Goal: Information Seeking & Learning: Learn about a topic

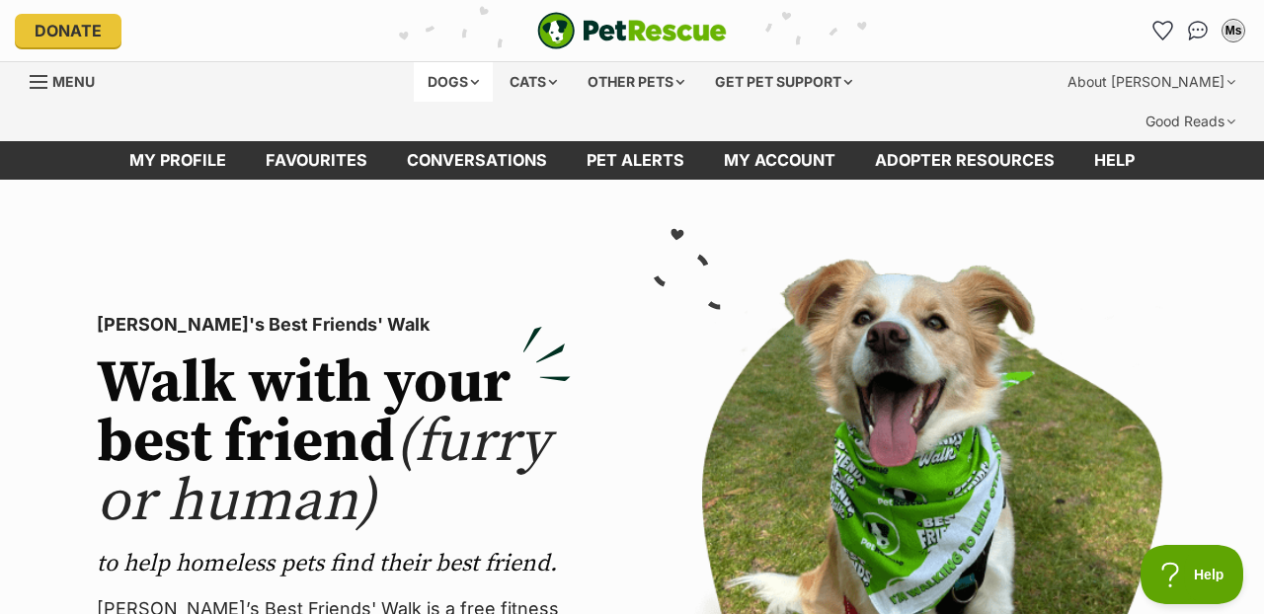
click at [438, 79] on div "Dogs" at bounding box center [453, 82] width 79 height 40
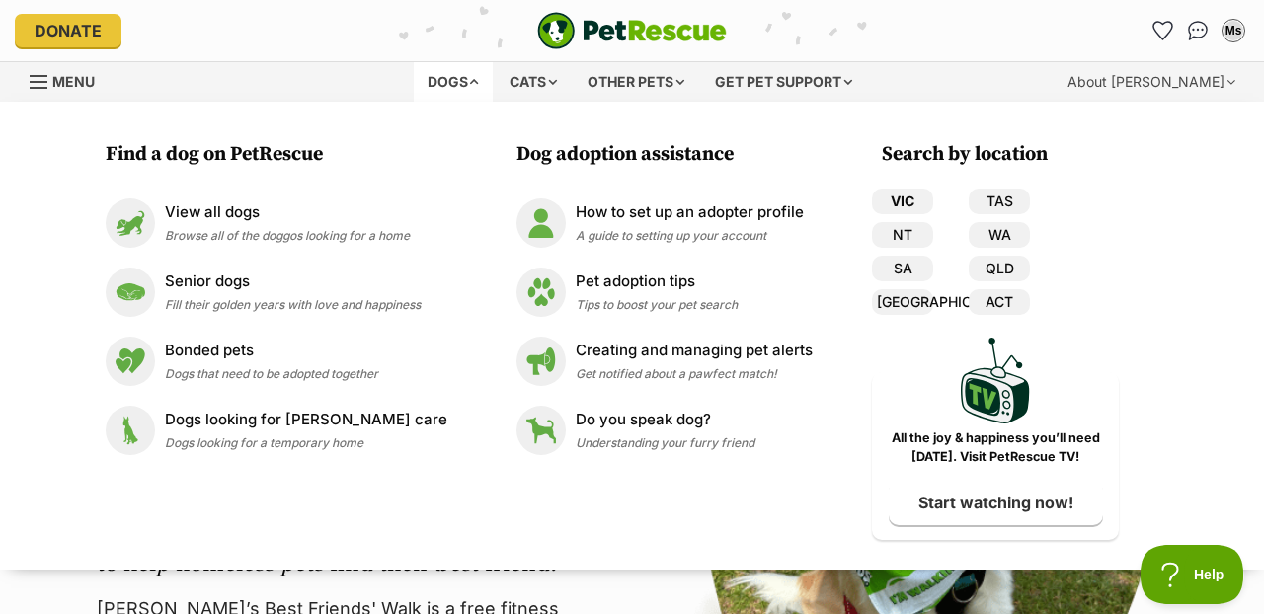
click at [890, 203] on link "VIC" at bounding box center [902, 202] width 61 height 26
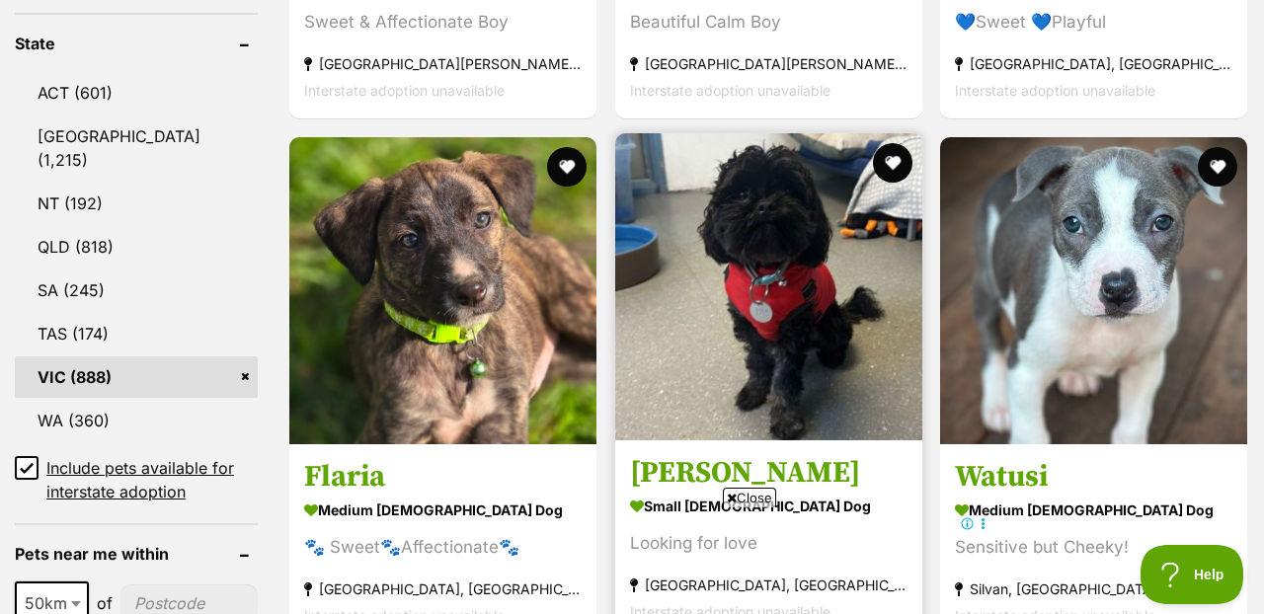
click at [761, 255] on img at bounding box center [768, 286] width 307 height 307
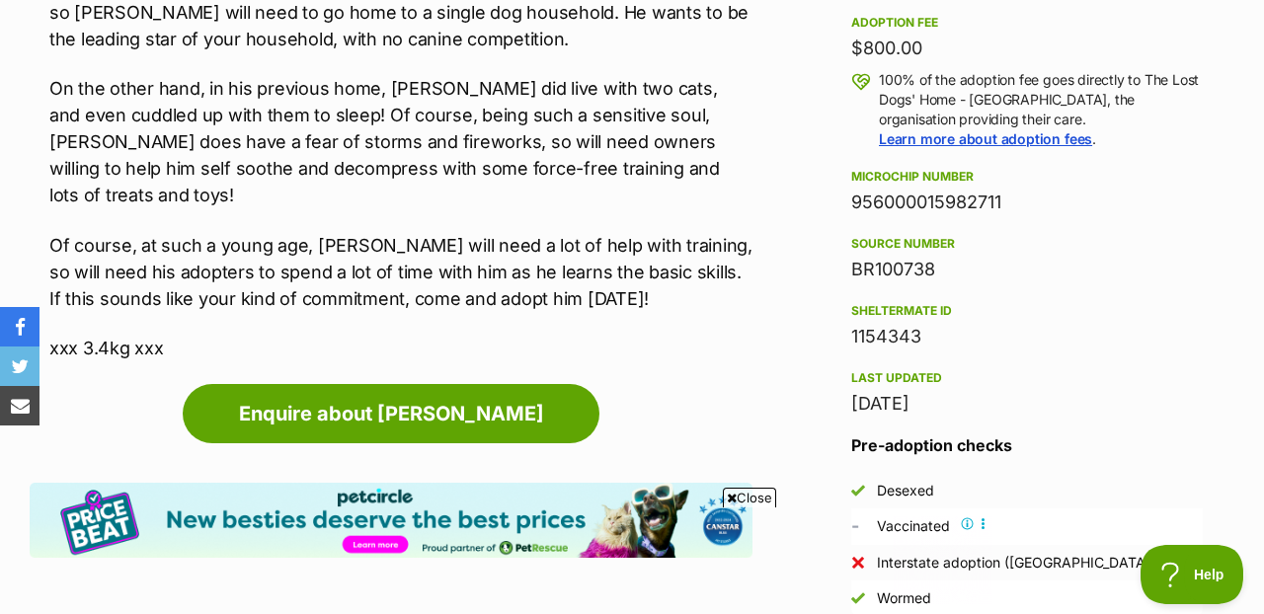
scroll to position [1505, 0]
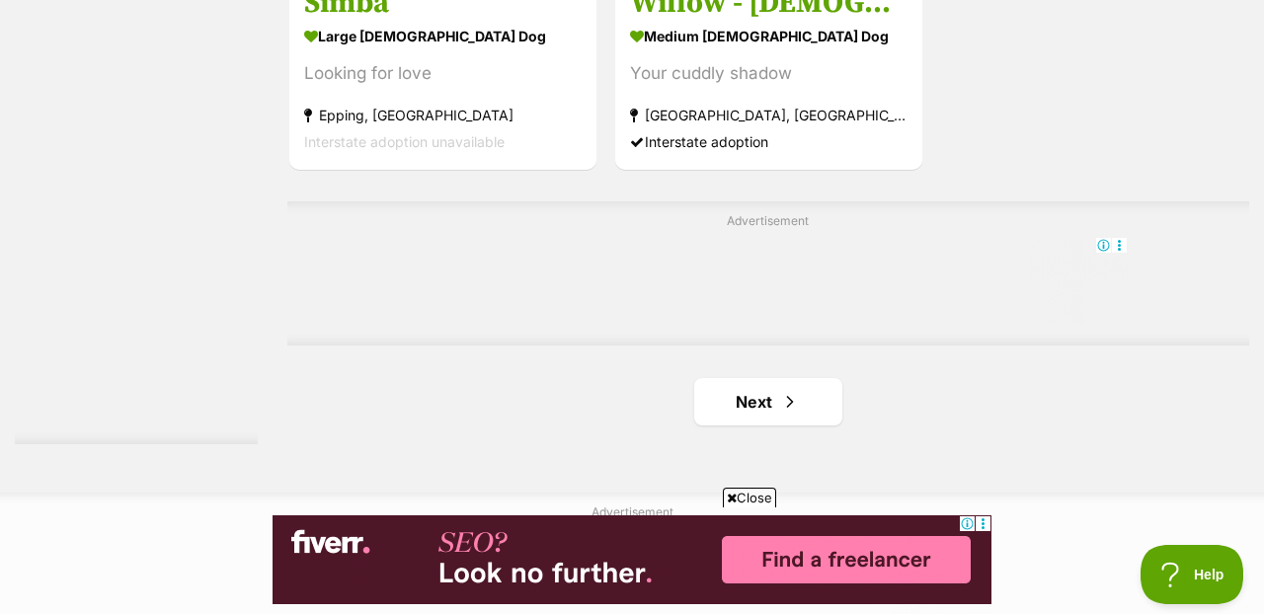
scroll to position [4562, 0]
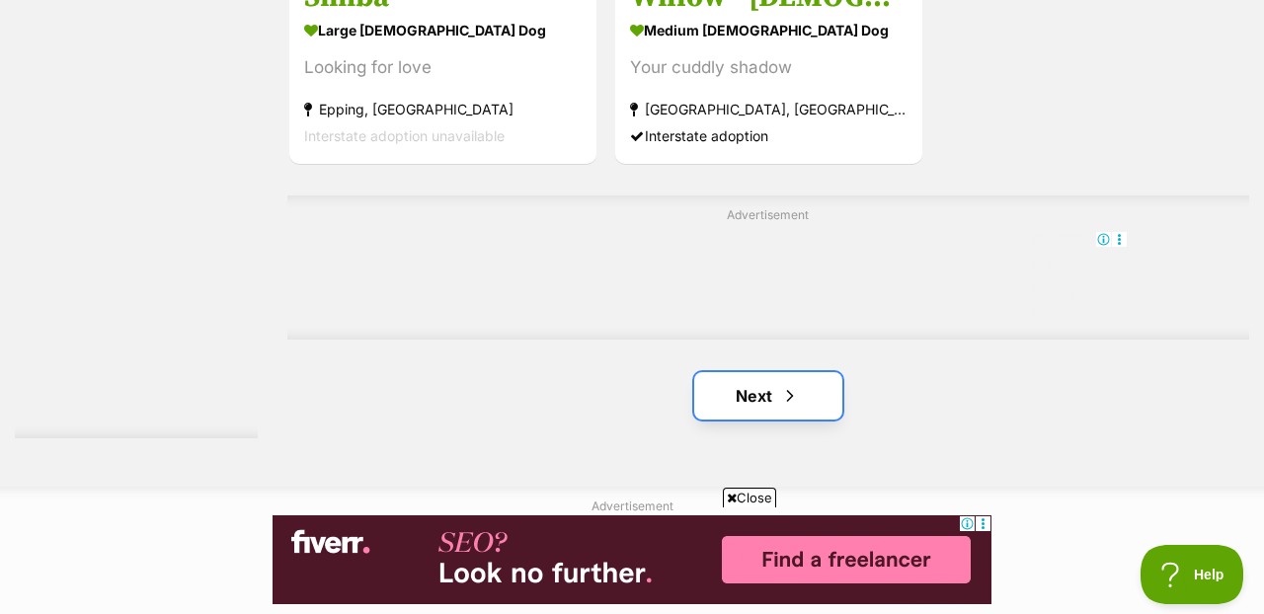
click at [795, 384] on span "Next page" at bounding box center [790, 396] width 20 height 24
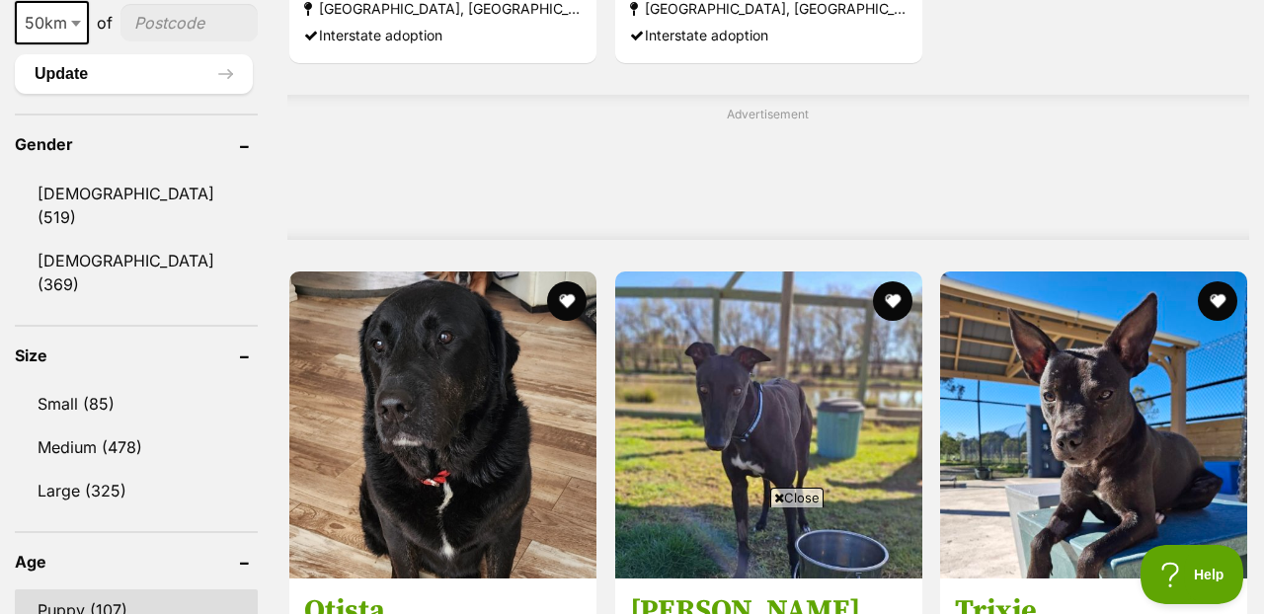
scroll to position [1646, 0]
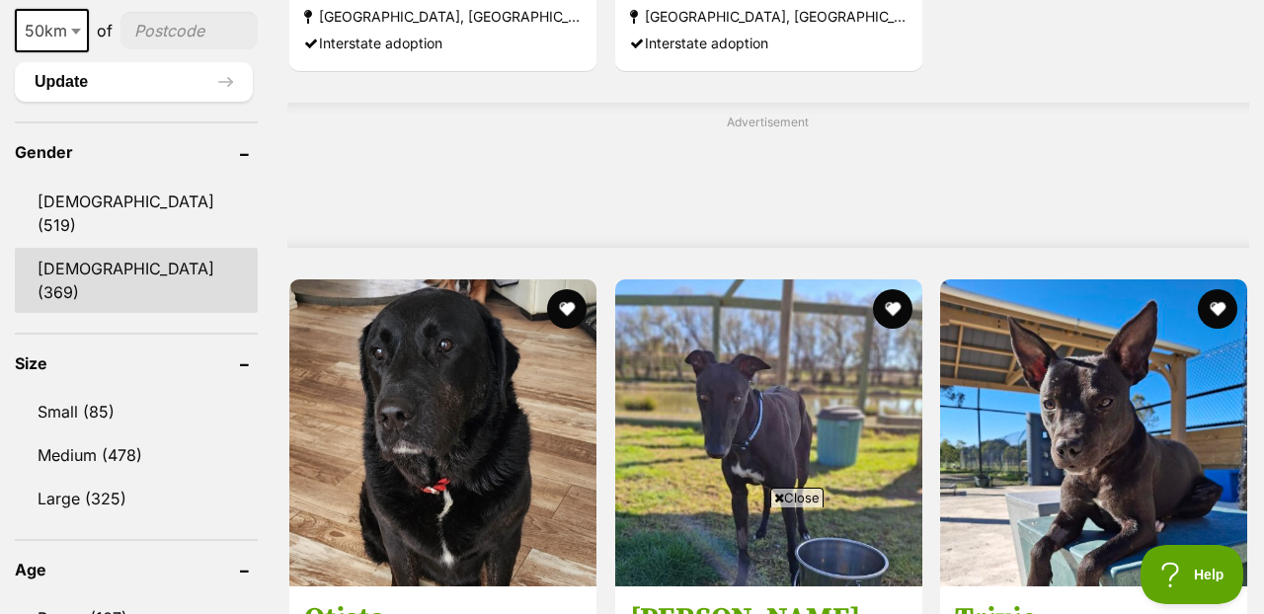
click at [98, 248] on link "[DEMOGRAPHIC_DATA] (369)" at bounding box center [136, 280] width 243 height 65
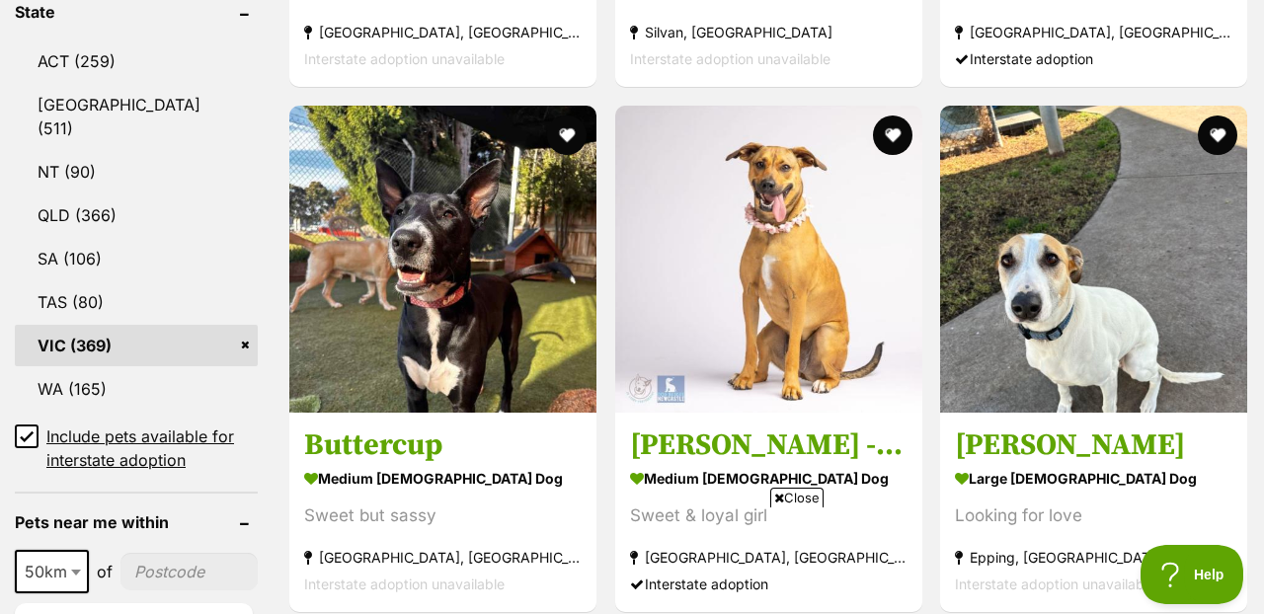
scroll to position [1155, 0]
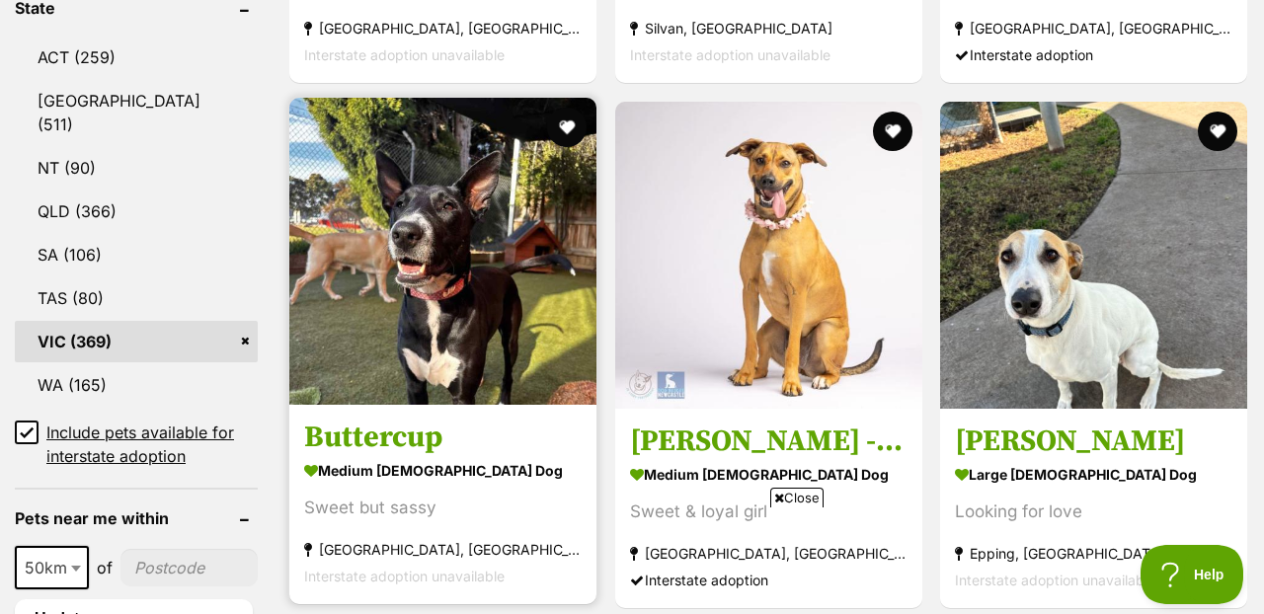
click at [472, 261] on img at bounding box center [442, 251] width 307 height 307
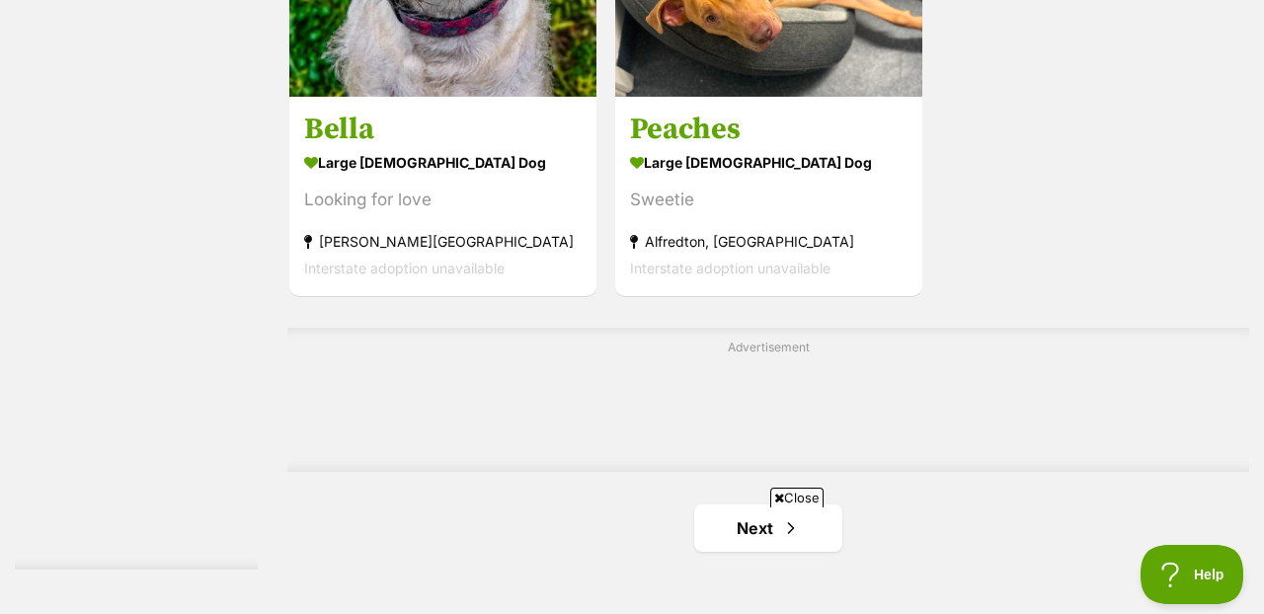
scroll to position [4482, 0]
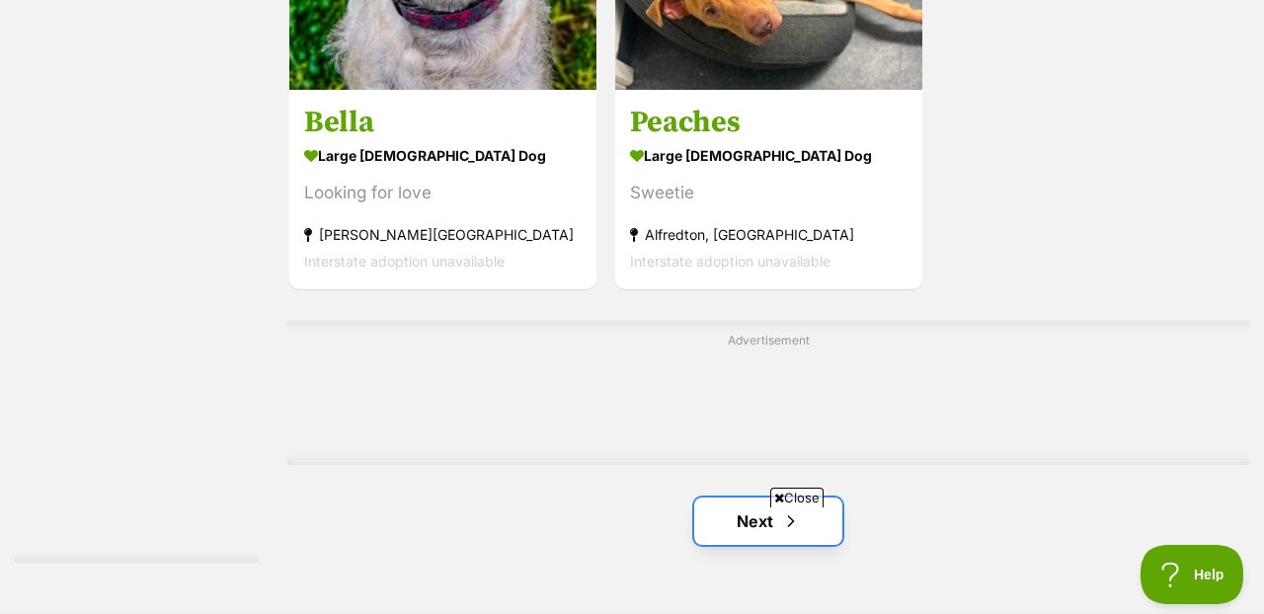
click at [787, 510] on span "Next page" at bounding box center [791, 522] width 20 height 24
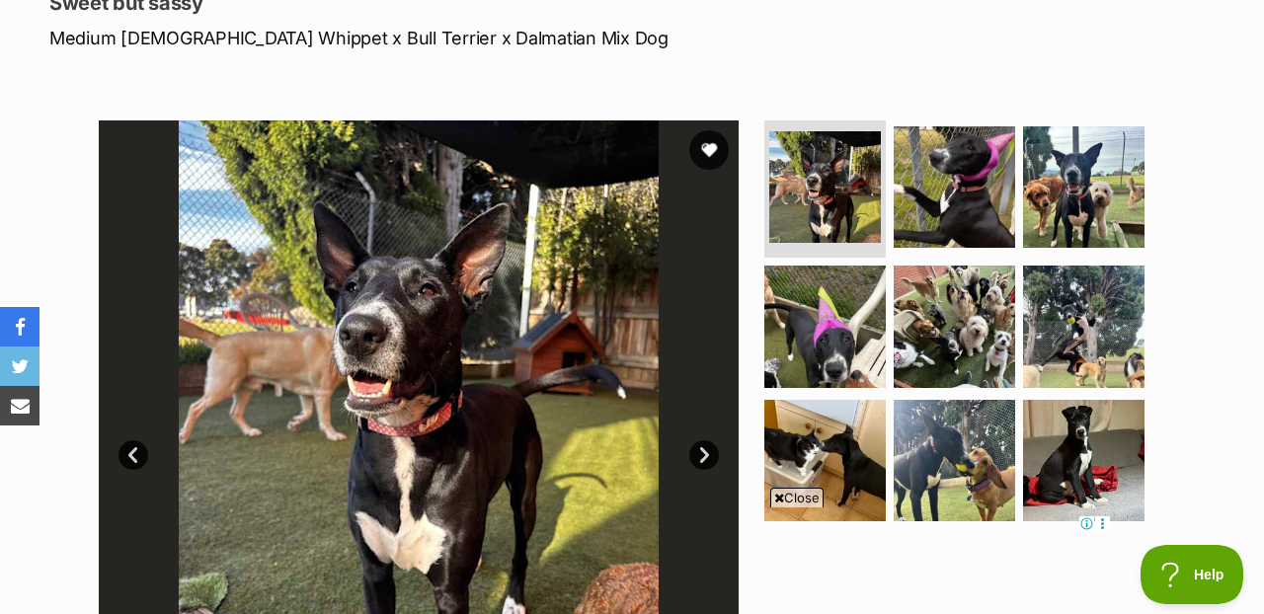
click at [708, 440] on link "Next" at bounding box center [704, 455] width 30 height 30
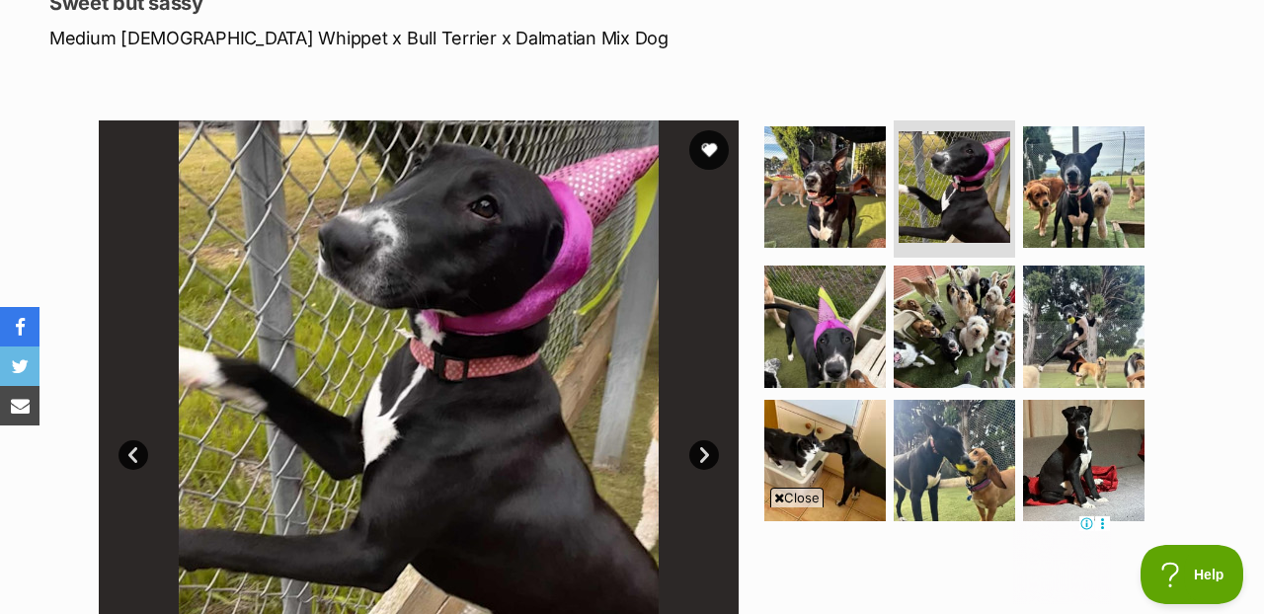
click at [709, 440] on link "Next" at bounding box center [704, 455] width 30 height 30
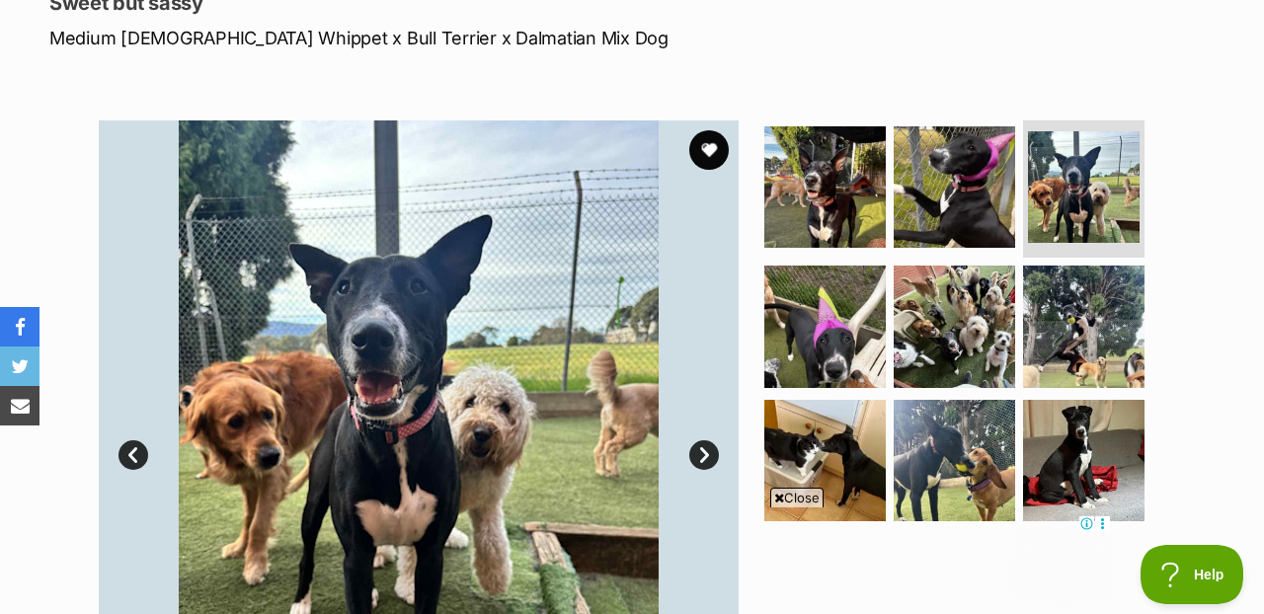
click at [704, 440] on link "Next" at bounding box center [704, 455] width 30 height 30
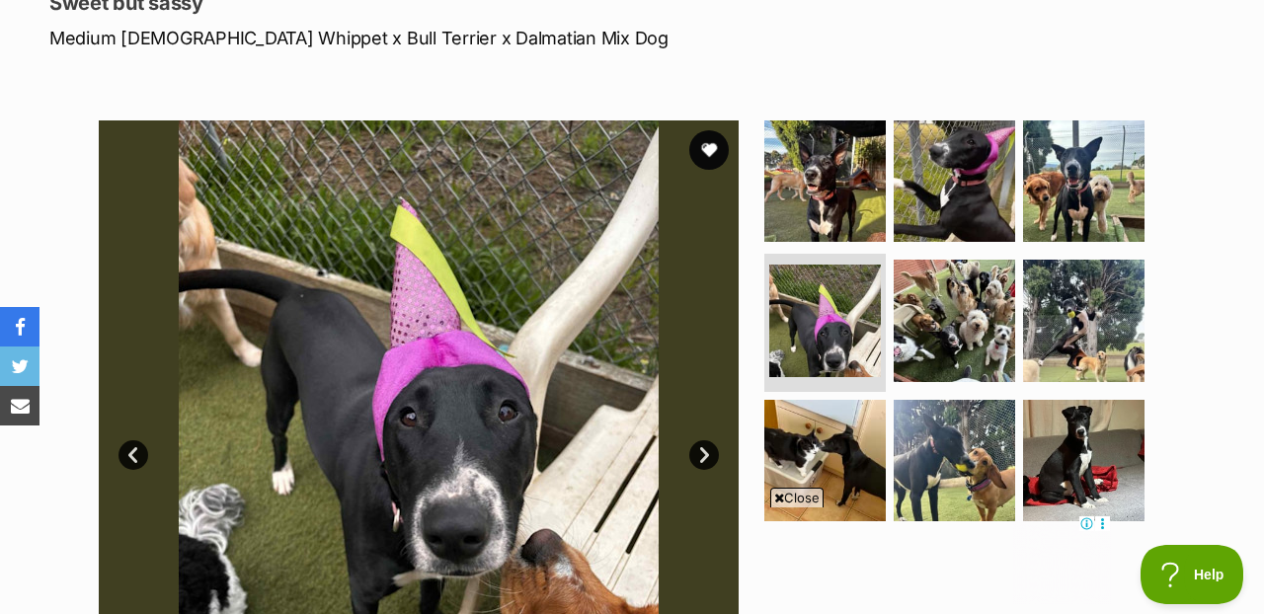
click at [705, 440] on link "Next" at bounding box center [704, 455] width 30 height 30
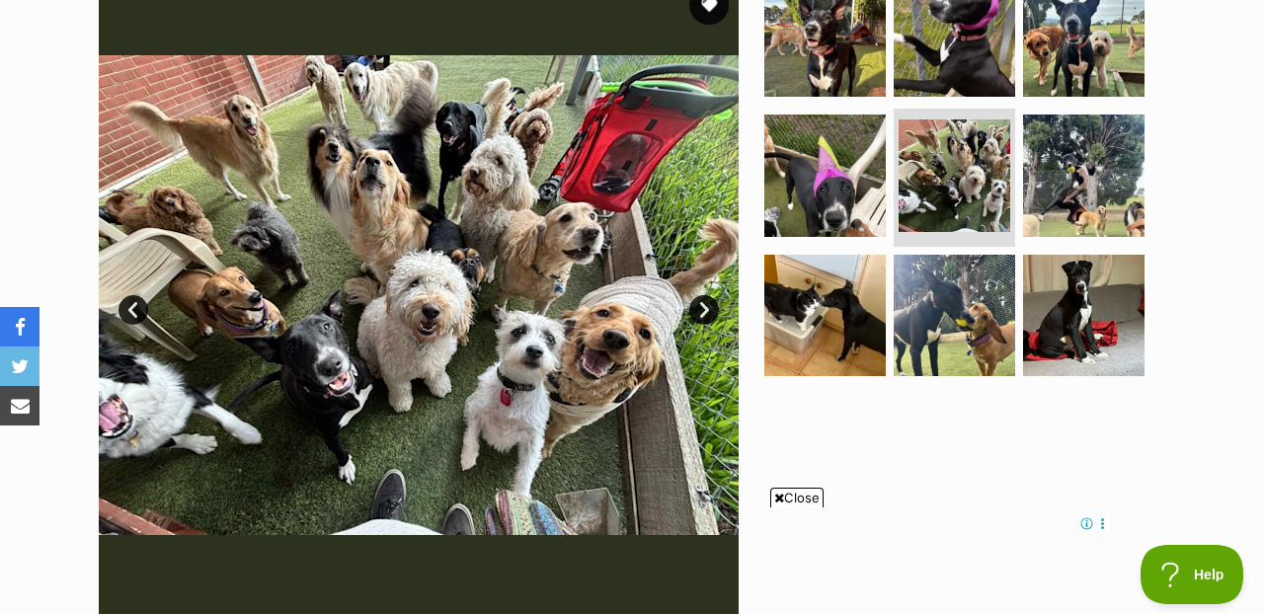
scroll to position [448, 0]
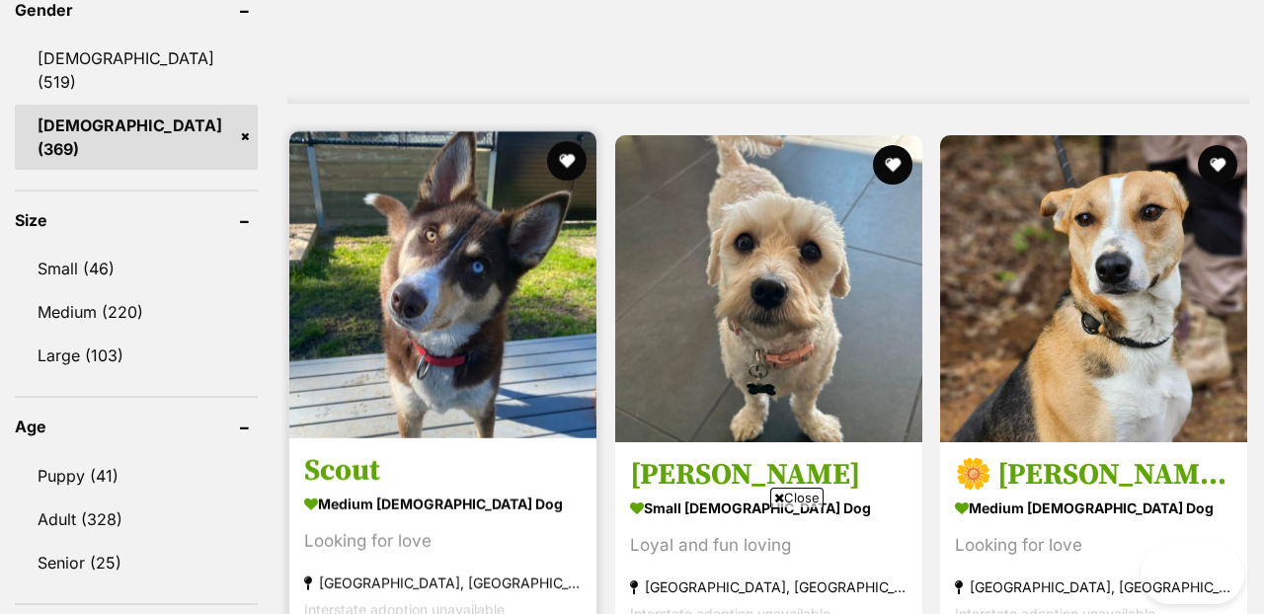
click at [466, 243] on img at bounding box center [442, 284] width 307 height 307
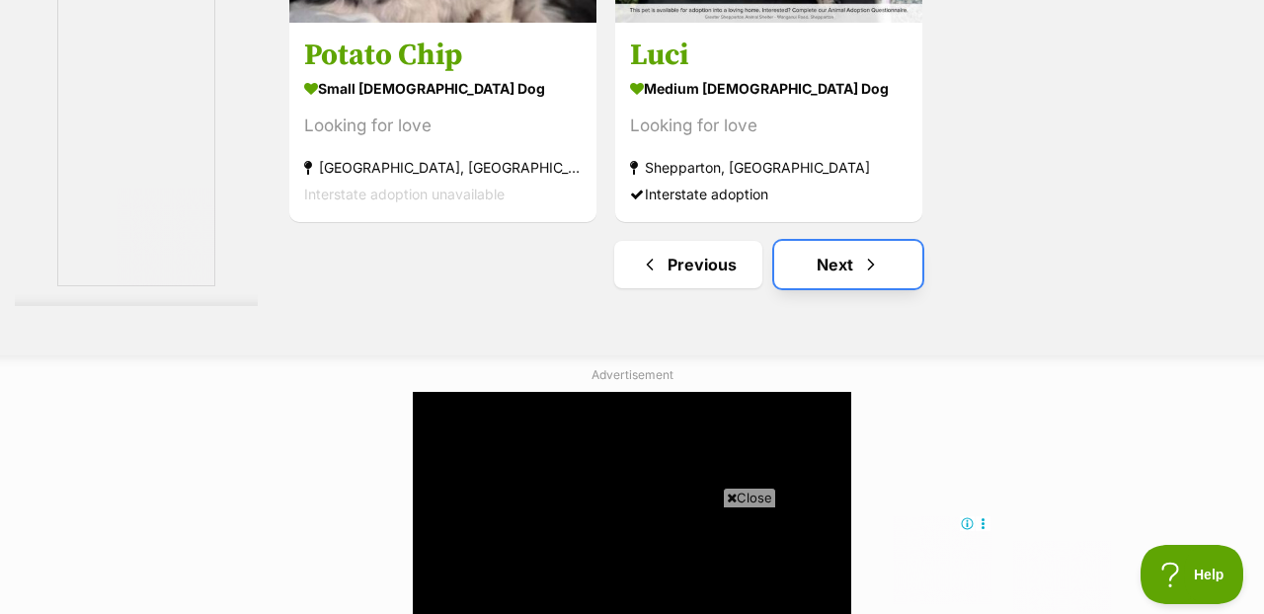
click at [870, 253] on span "Next page" at bounding box center [871, 265] width 20 height 24
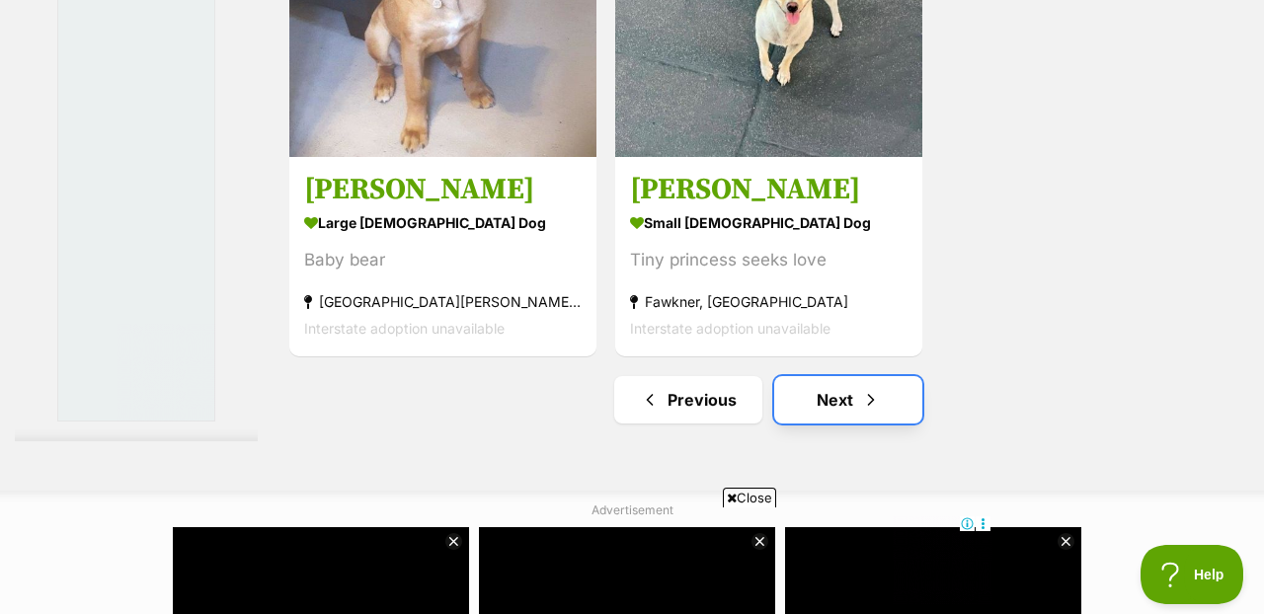
click at [868, 388] on span "Next page" at bounding box center [871, 400] width 20 height 24
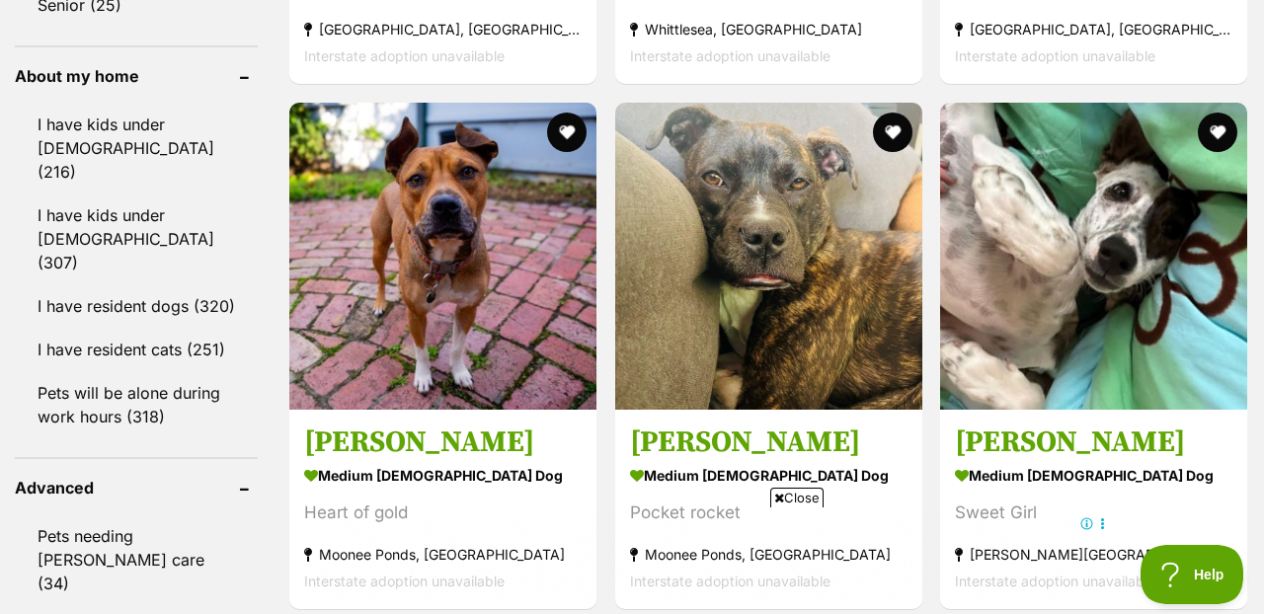
scroll to position [2967, 0]
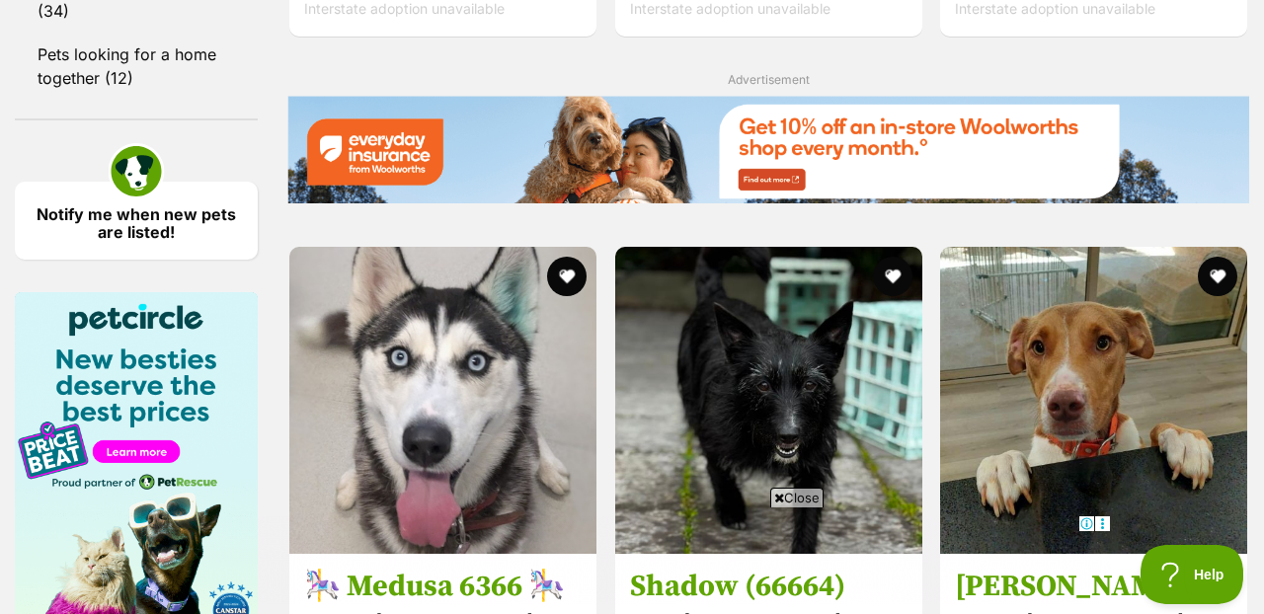
click at [775, 492] on icon at bounding box center [779, 498] width 10 height 13
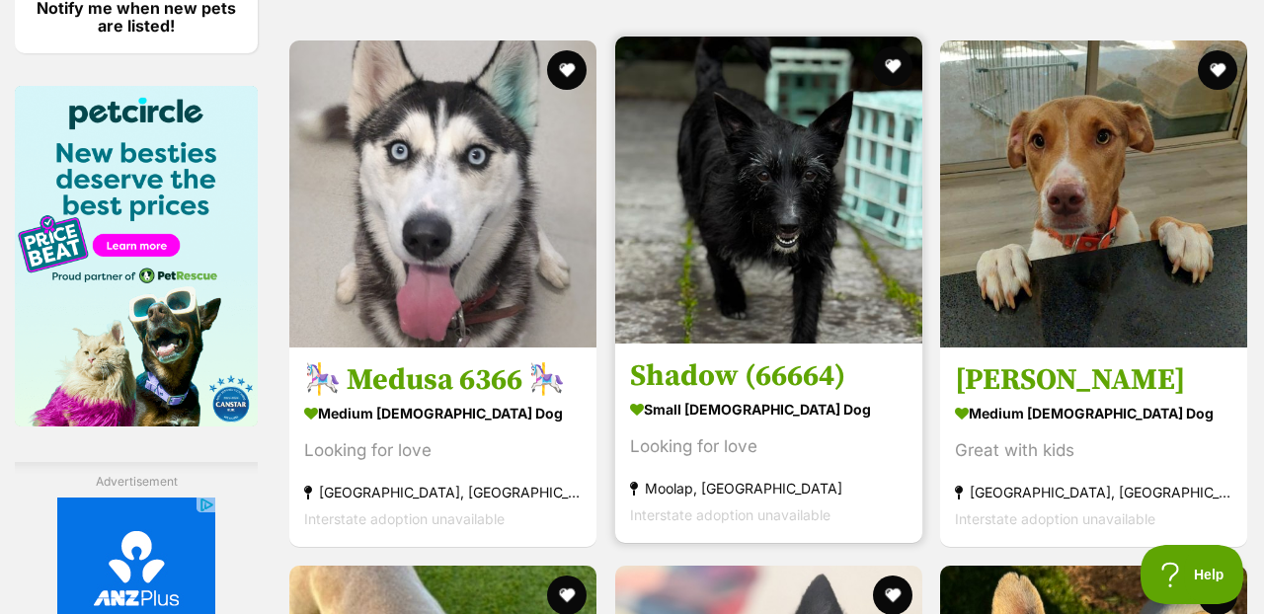
scroll to position [0, 0]
click at [778, 108] on img at bounding box center [768, 190] width 307 height 307
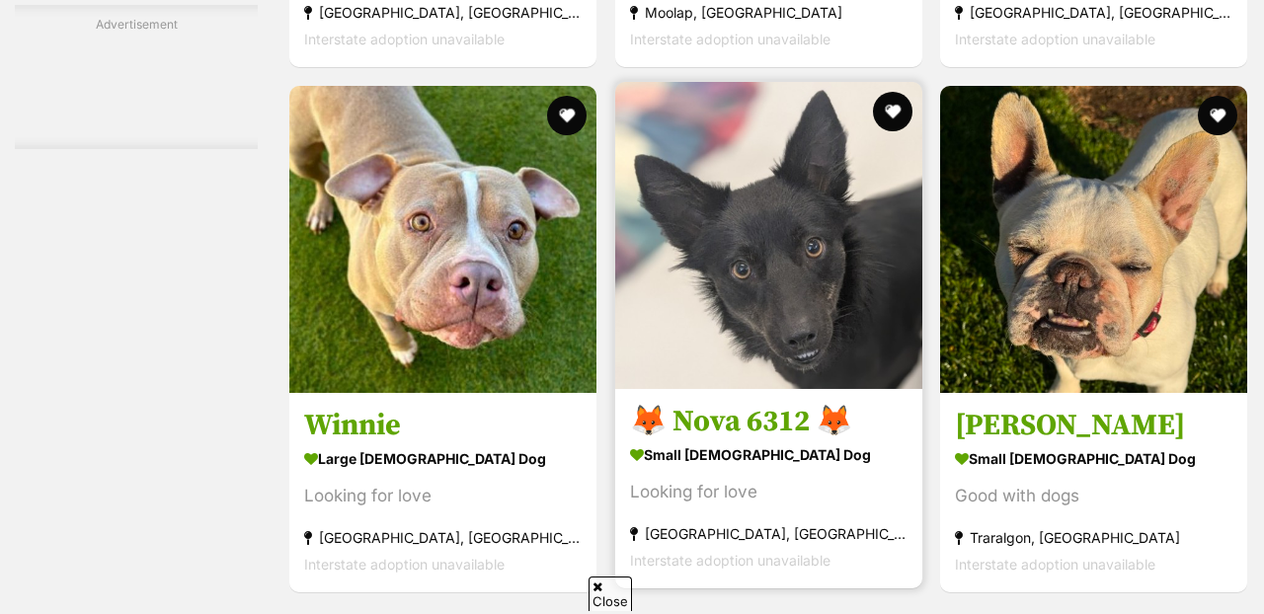
click at [778, 205] on img at bounding box center [768, 235] width 307 height 307
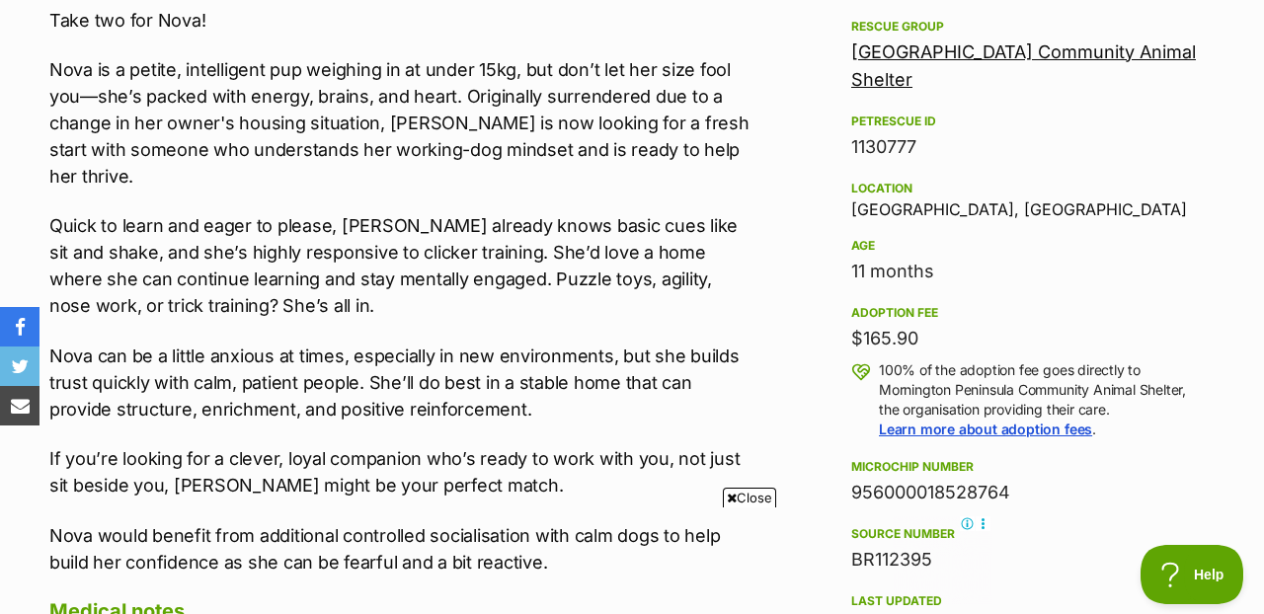
scroll to position [627, 0]
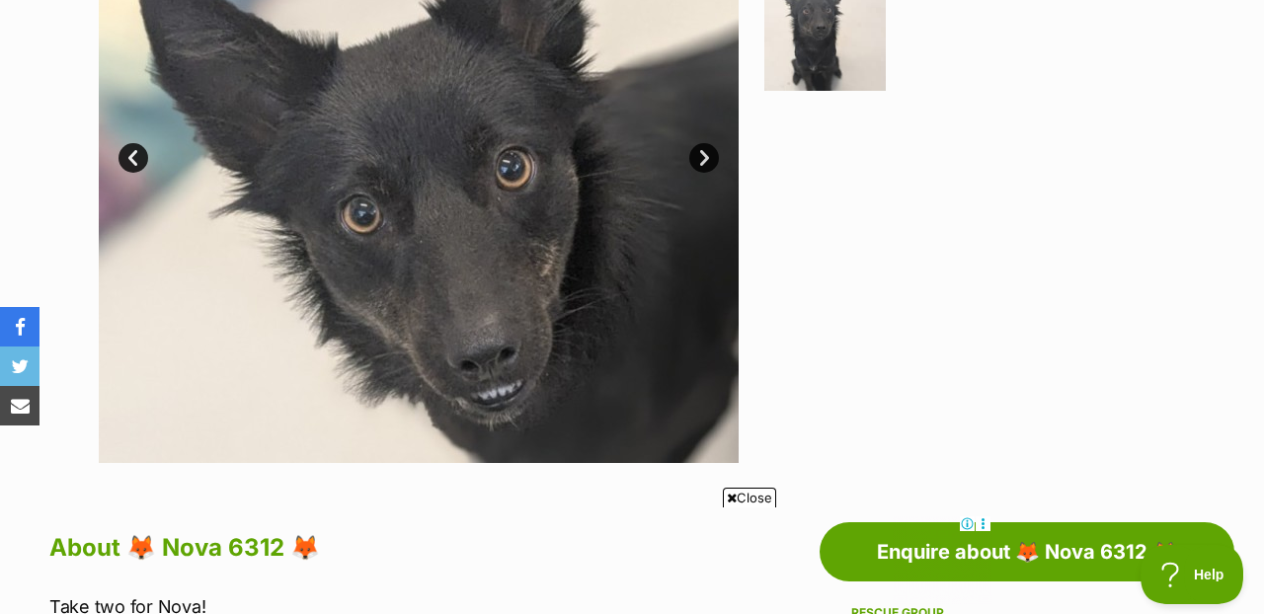
click at [703, 143] on link "Next" at bounding box center [704, 158] width 30 height 30
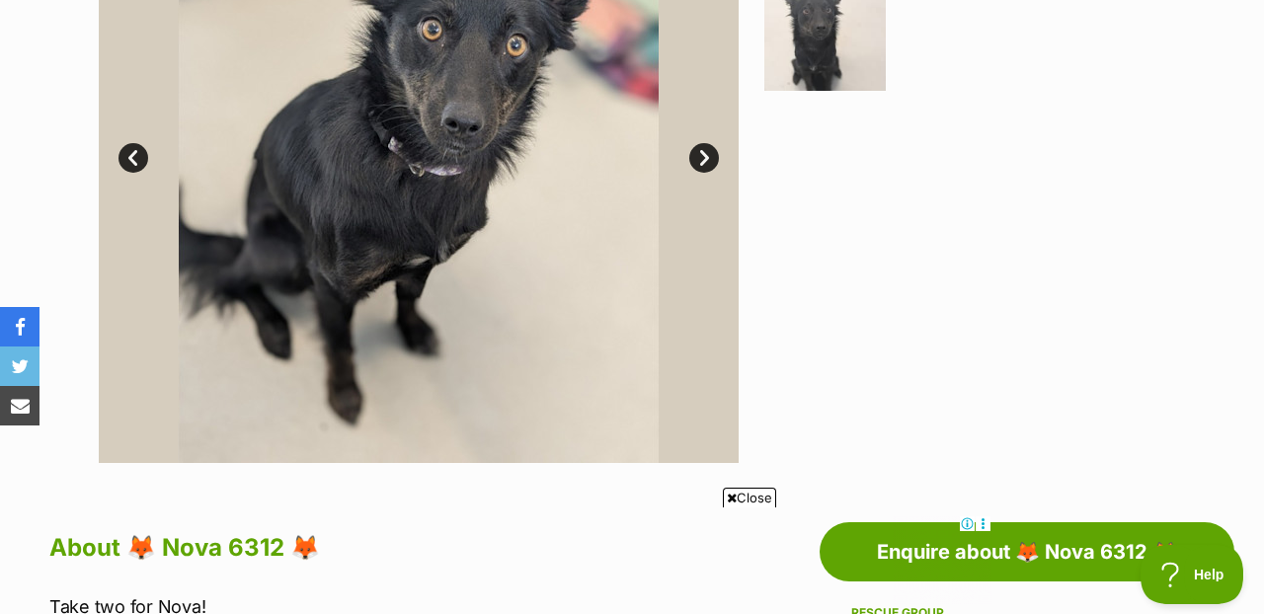
scroll to position [479, 0]
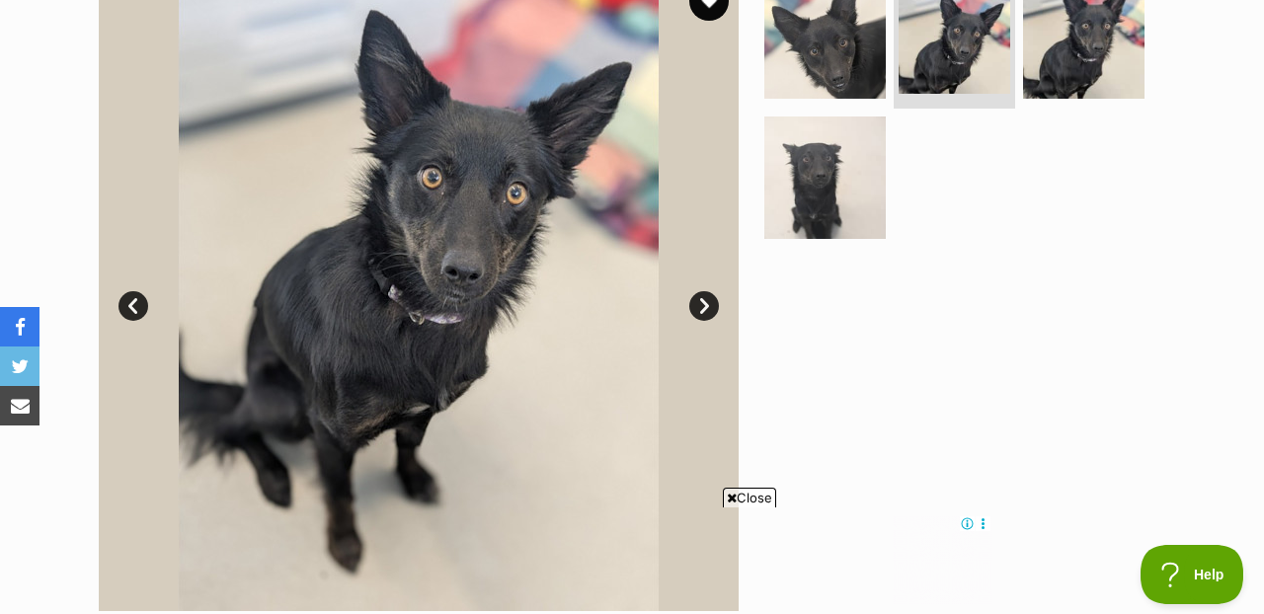
click at [705, 291] on link "Next" at bounding box center [704, 306] width 30 height 30
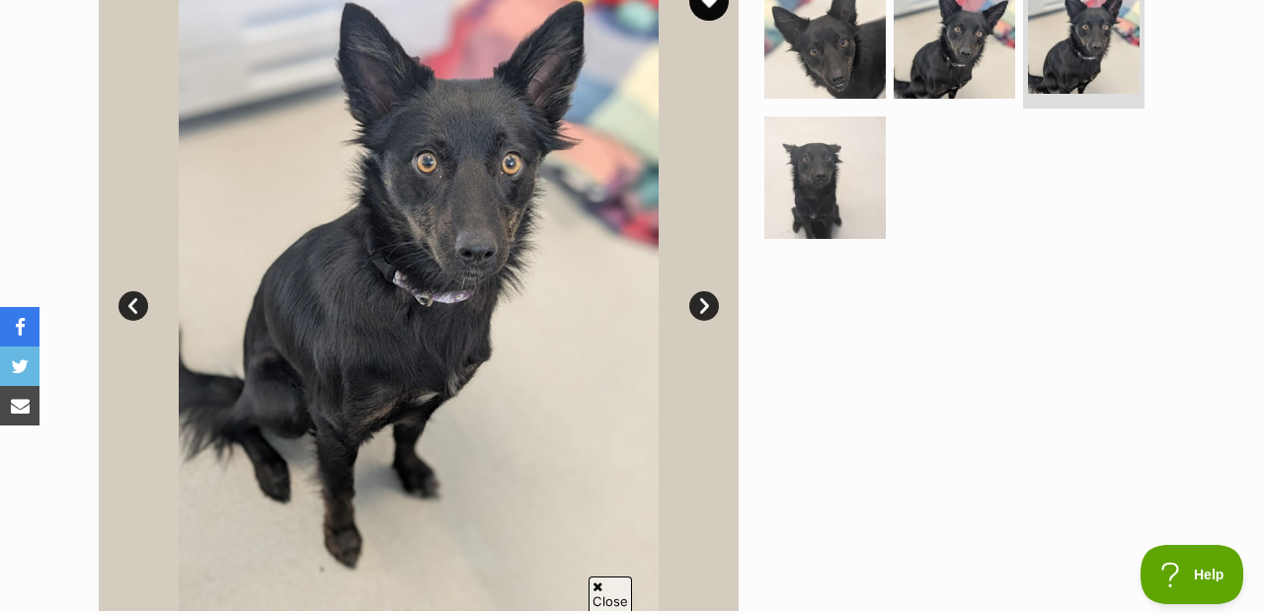
click at [705, 291] on link "Next" at bounding box center [704, 306] width 30 height 30
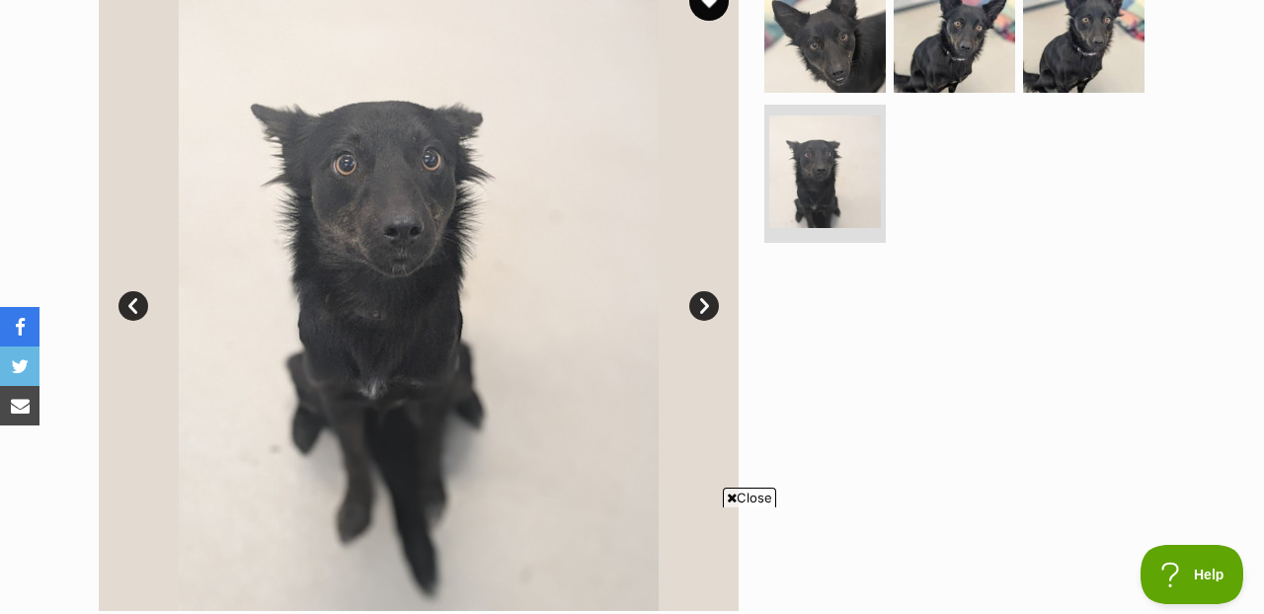
scroll to position [0, 0]
click at [705, 291] on link "Next" at bounding box center [704, 306] width 30 height 30
